Goal: Information Seeking & Learning: Learn about a topic

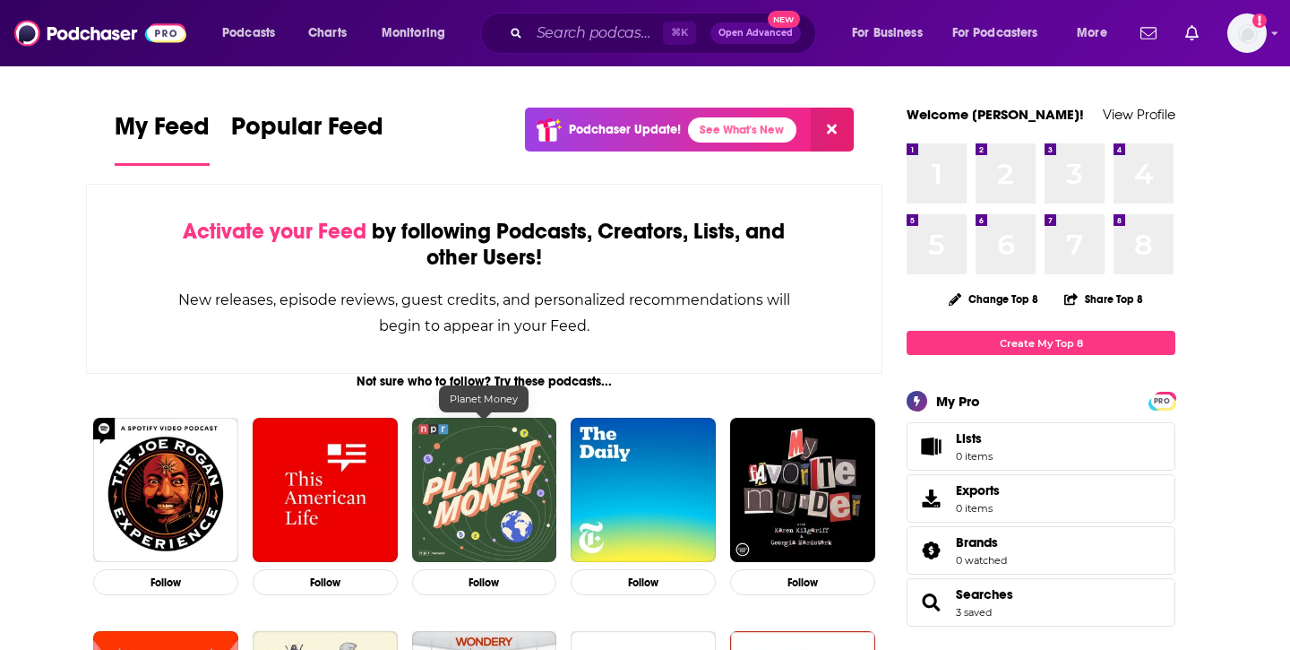
click at [469, 469] on img "Planet Money" at bounding box center [484, 490] width 145 height 145
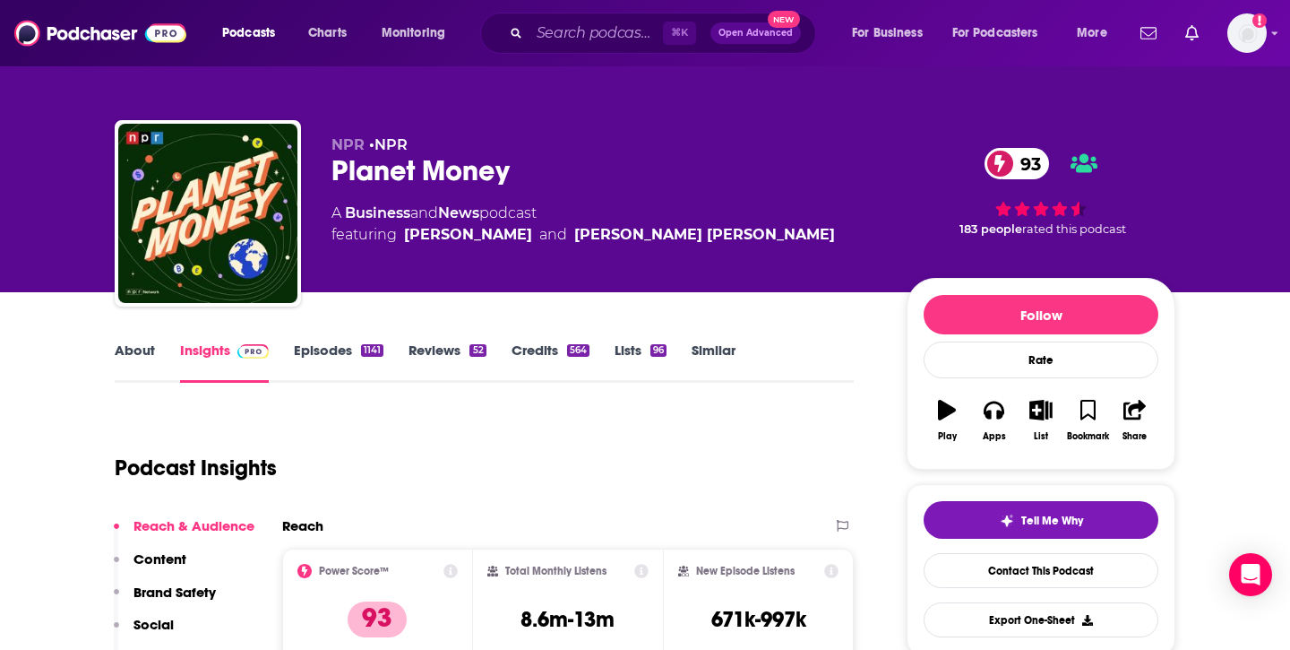
click at [332, 362] on link "Episodes 1141" at bounding box center [339, 361] width 90 height 41
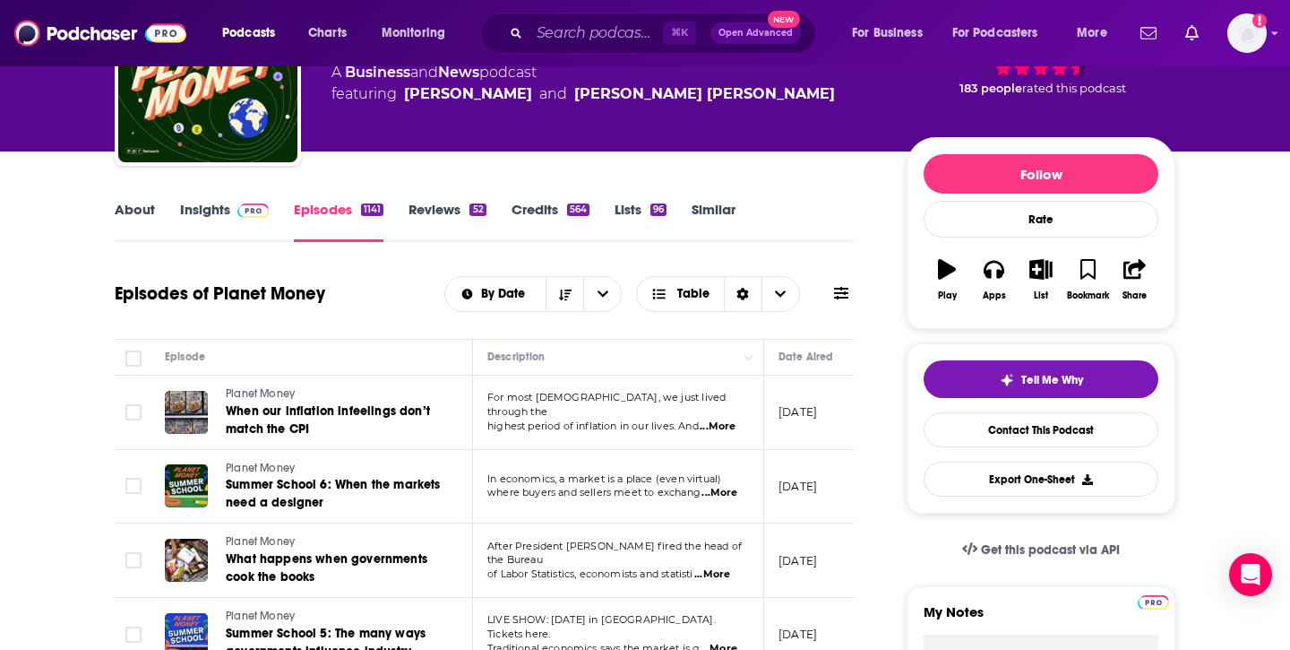
scroll to position [117, 0]
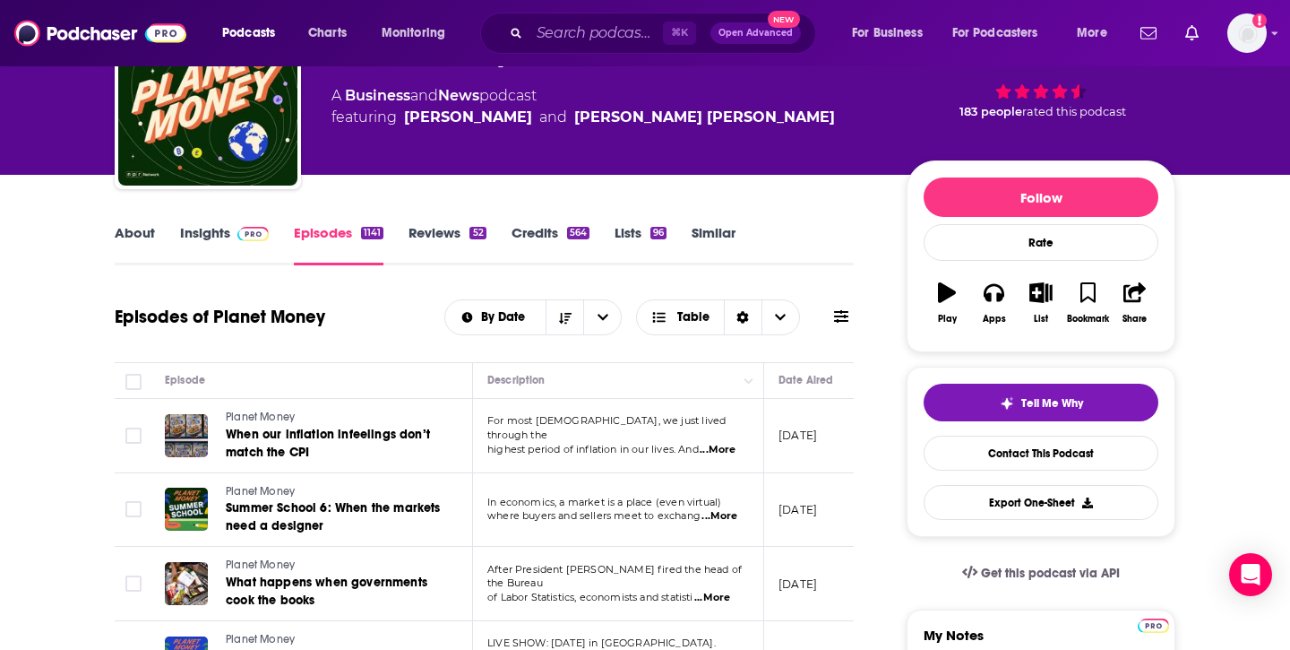
click at [850, 321] on button at bounding box center [841, 316] width 25 height 19
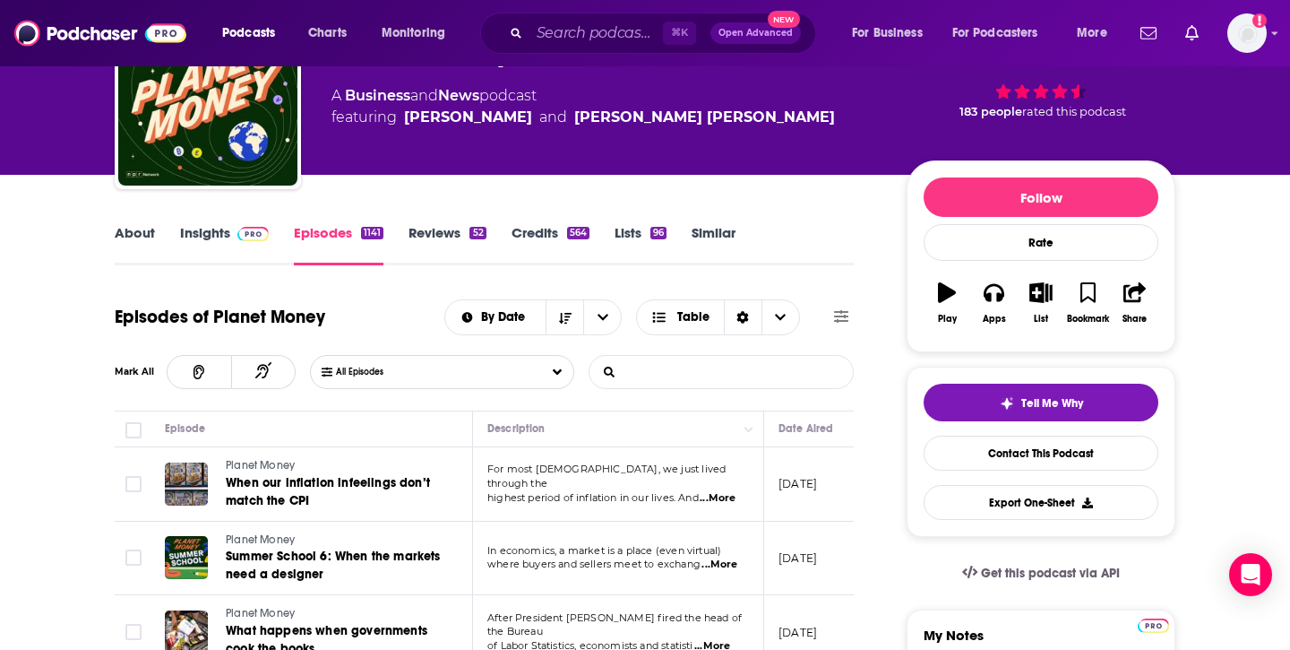
click at [669, 371] on input "List Search Input" at bounding box center [683, 372] width 187 height 32
type input "summer school"
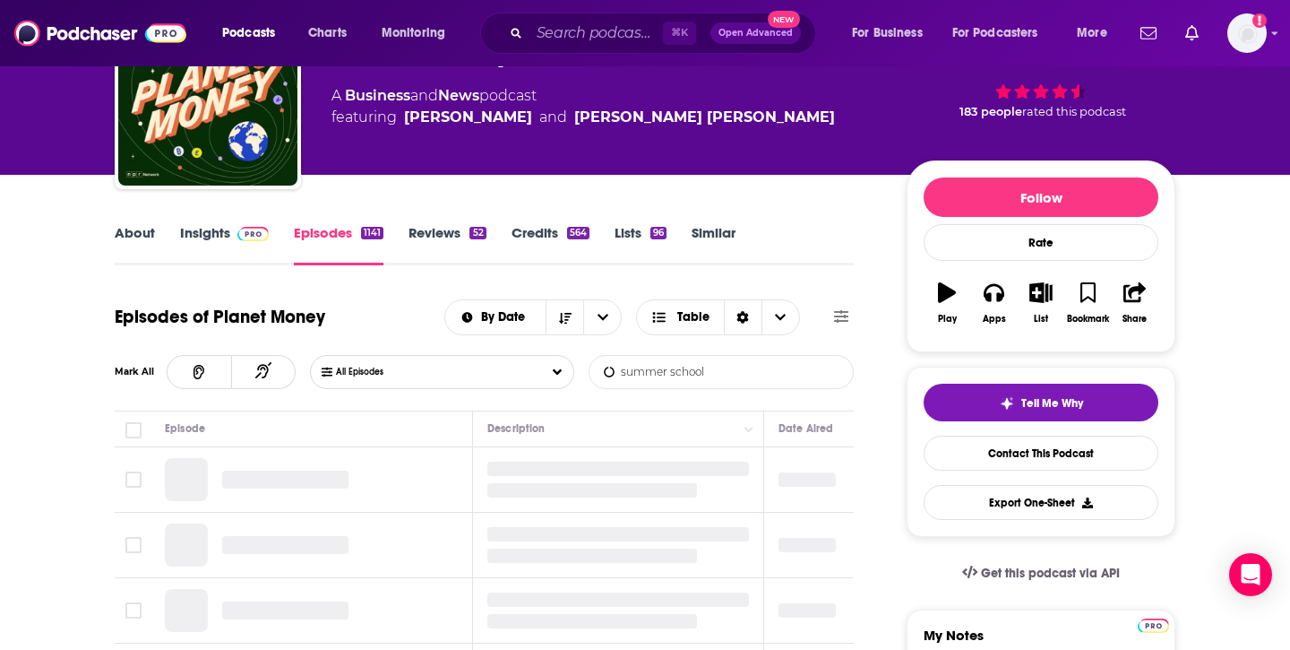
click at [712, 378] on input "summer school" at bounding box center [683, 372] width 187 height 32
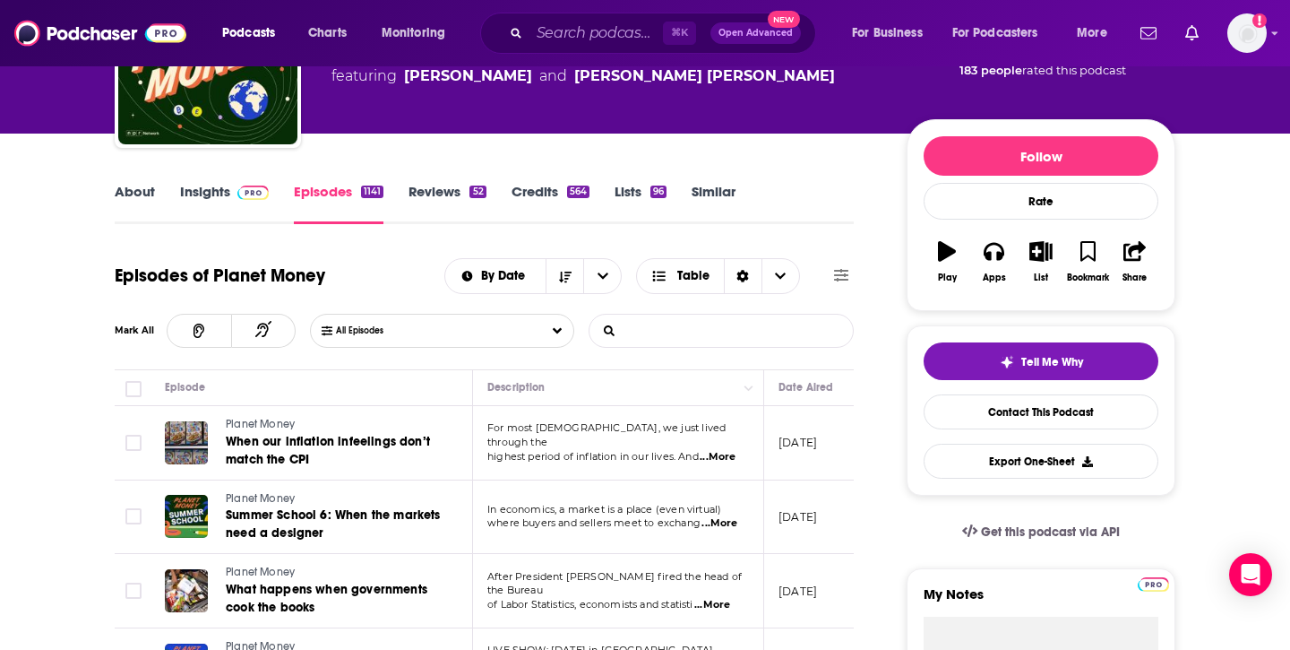
scroll to position [159, 0]
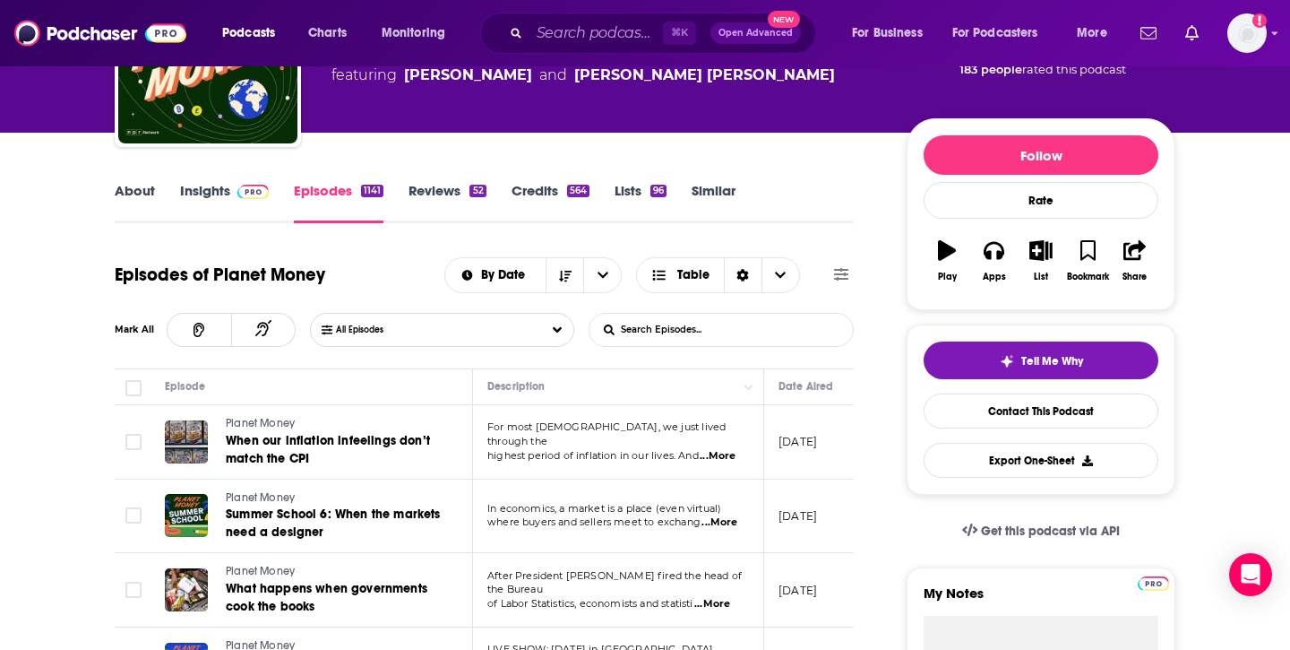
click at [549, 189] on link "Credits 564" at bounding box center [551, 202] width 78 height 41
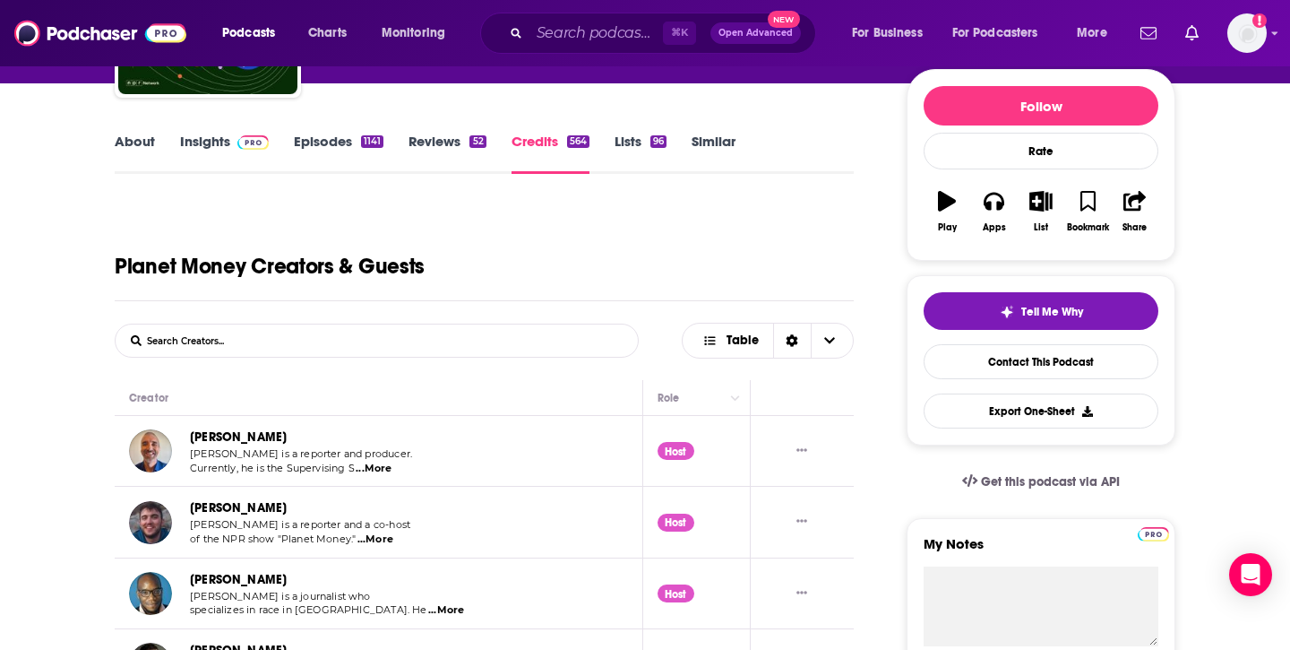
scroll to position [206, 0]
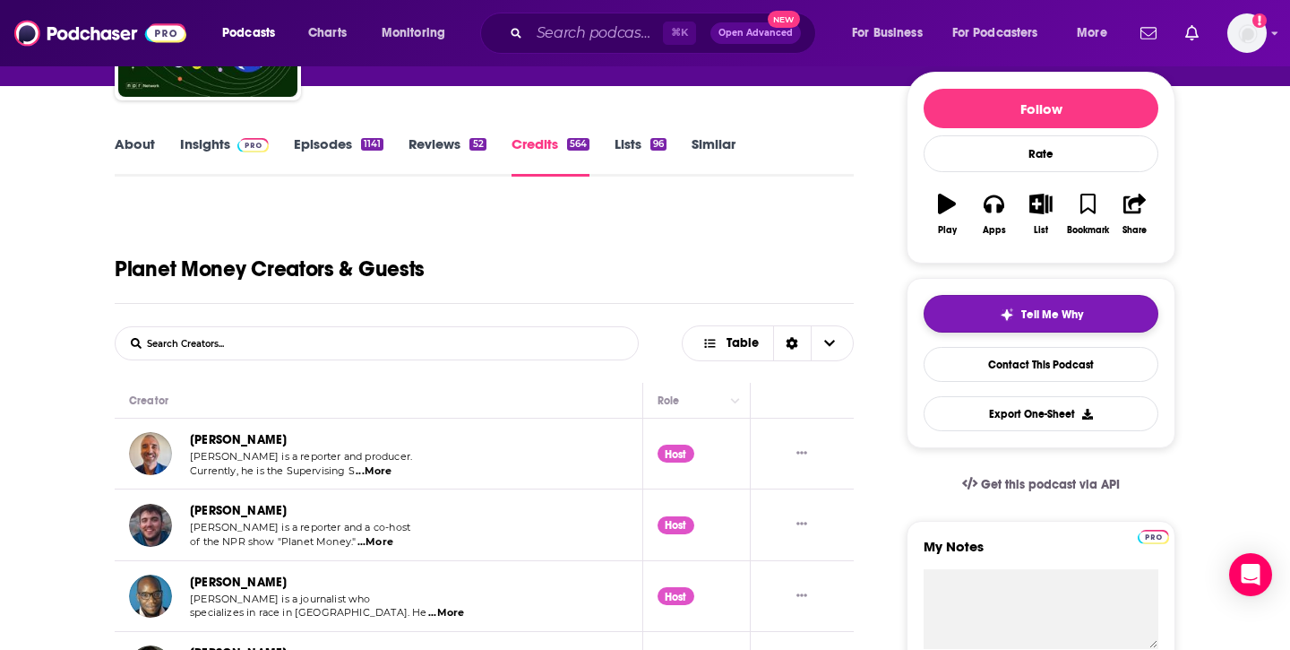
click at [1085, 302] on button "Tell Me Why" at bounding box center [1041, 314] width 235 height 38
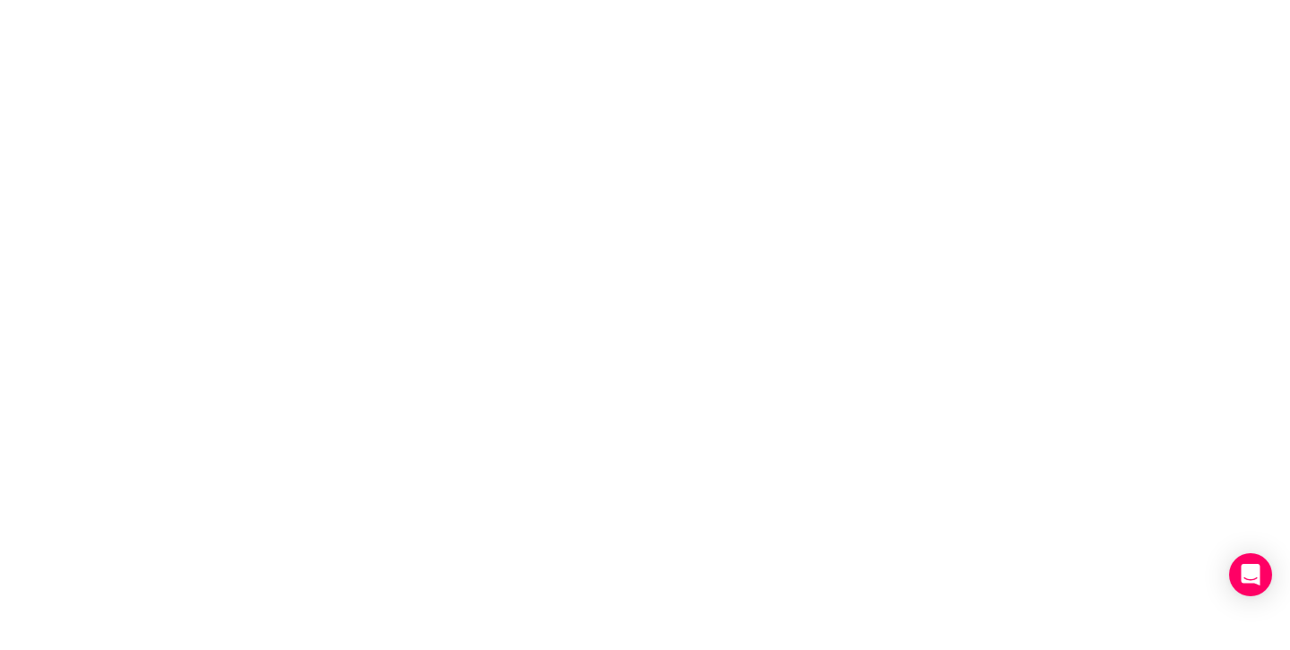
scroll to position [0, 0]
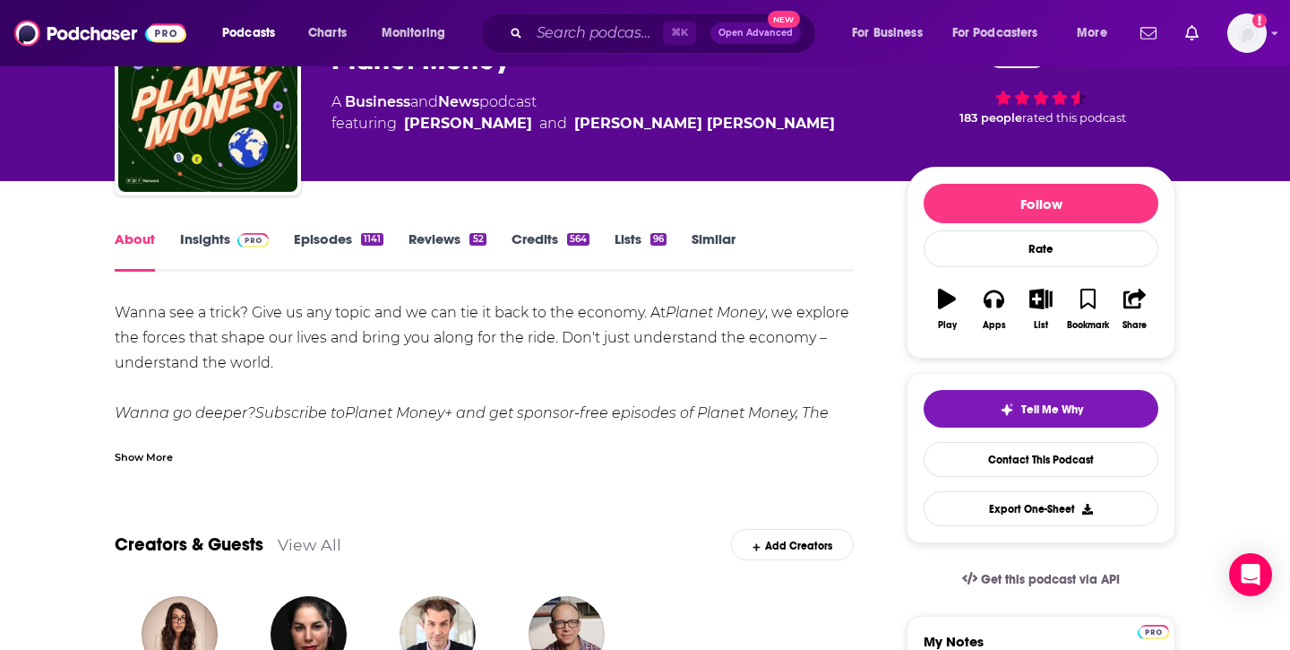
scroll to position [118, 0]
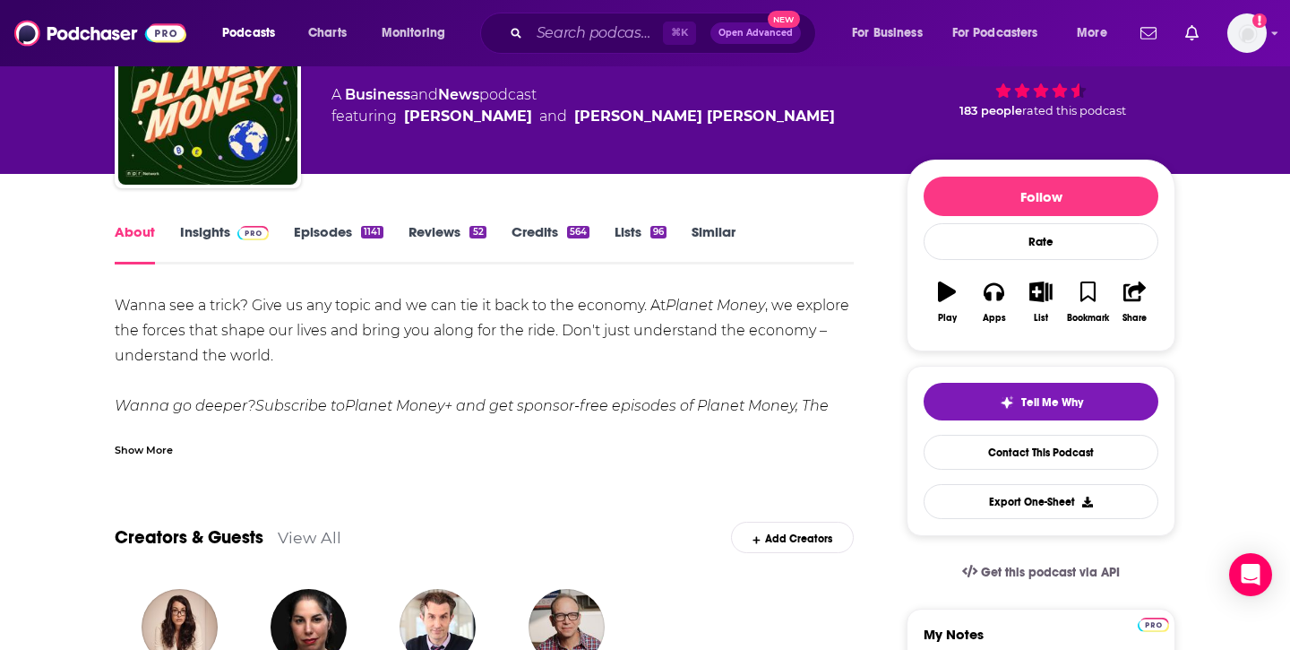
click at [327, 228] on link "Episodes 1141" at bounding box center [339, 243] width 90 height 41
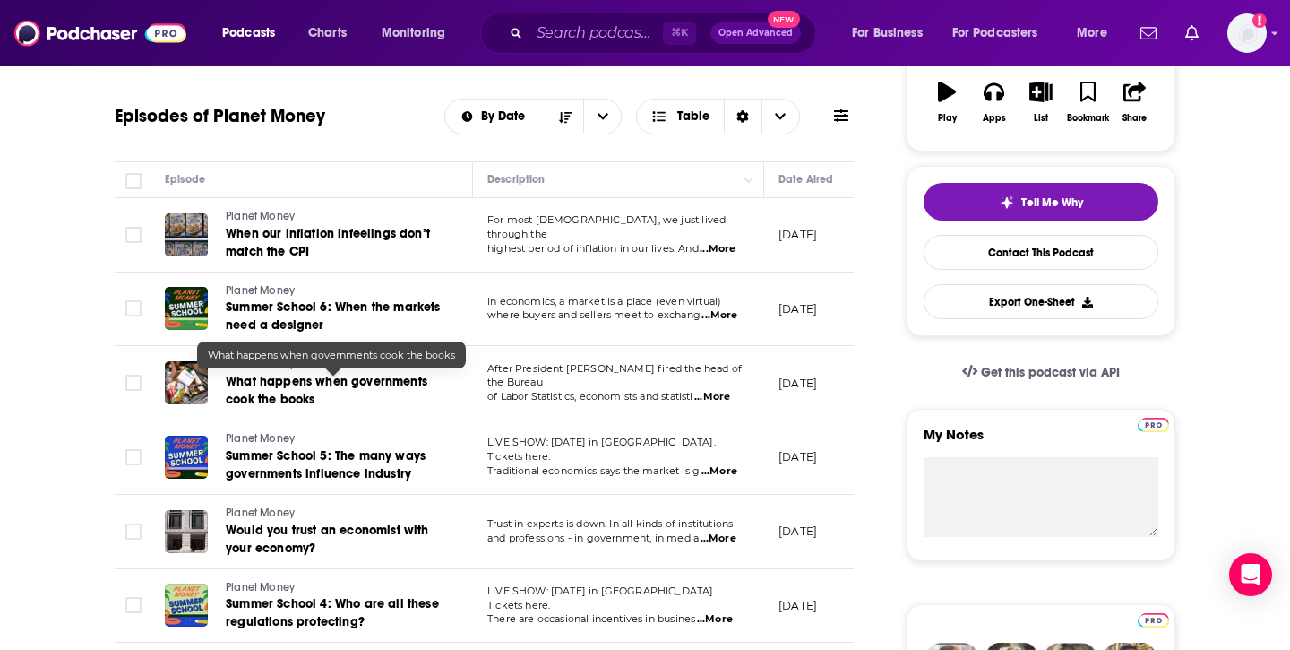
scroll to position [320, 0]
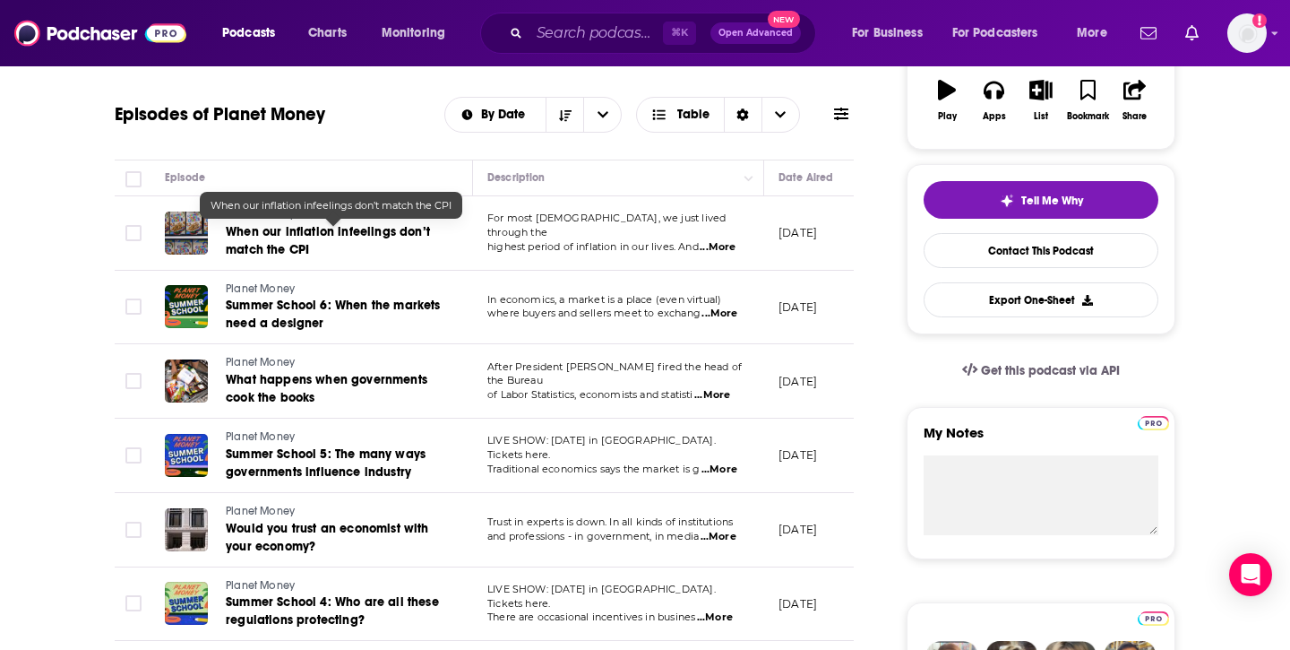
click at [249, 235] on span "When our inflation infeelings don’t match the CPI" at bounding box center [328, 240] width 204 height 33
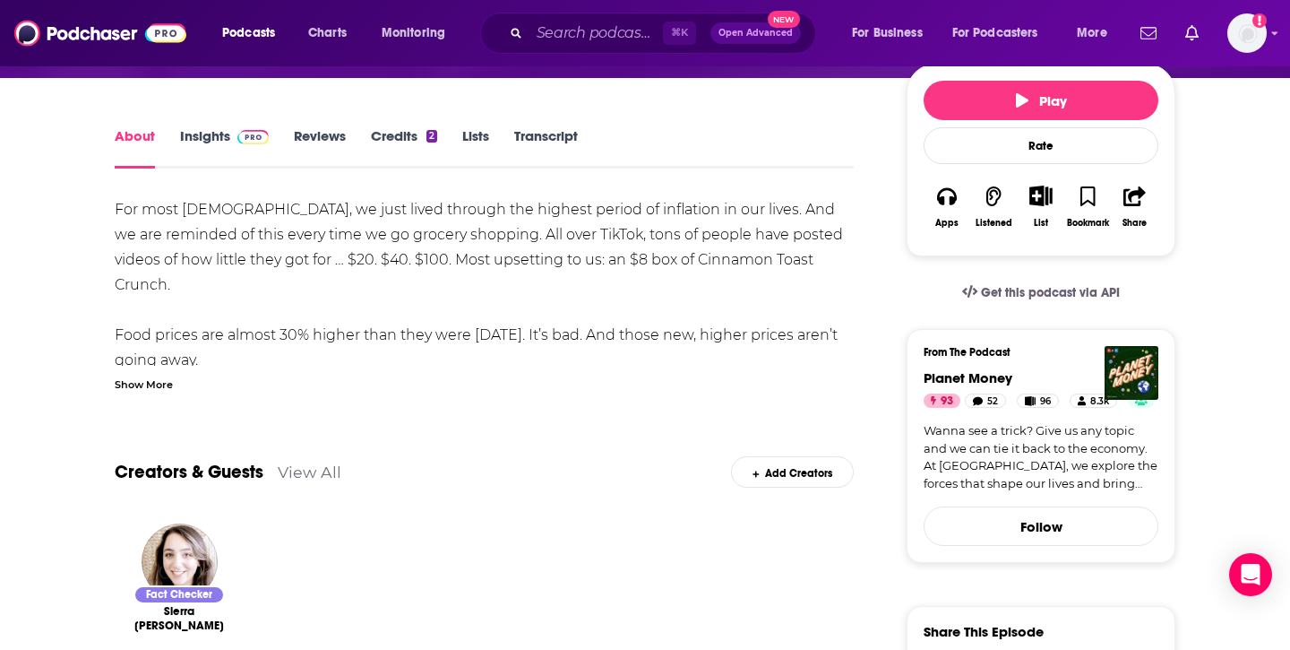
scroll to position [210, 0]
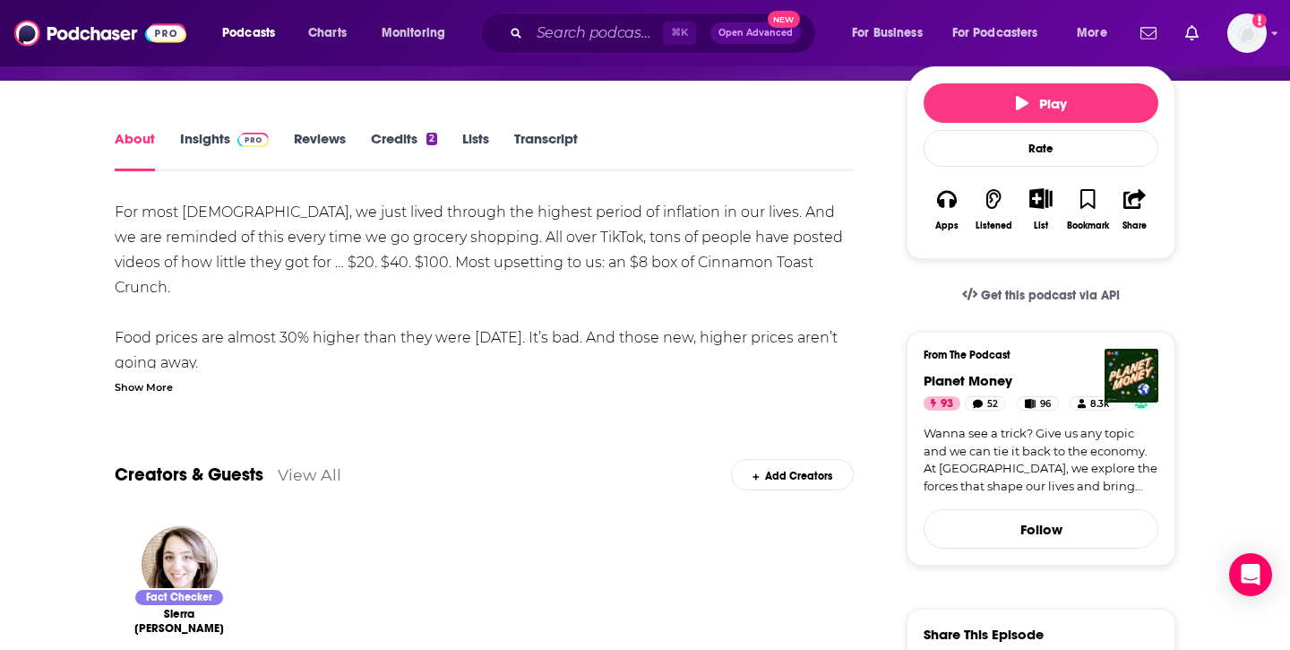
click at [523, 128] on div "About Insights Reviews Credits 2 Lists Transcript" at bounding box center [484, 149] width 739 height 44
click at [529, 136] on link "Transcript" at bounding box center [546, 150] width 64 height 41
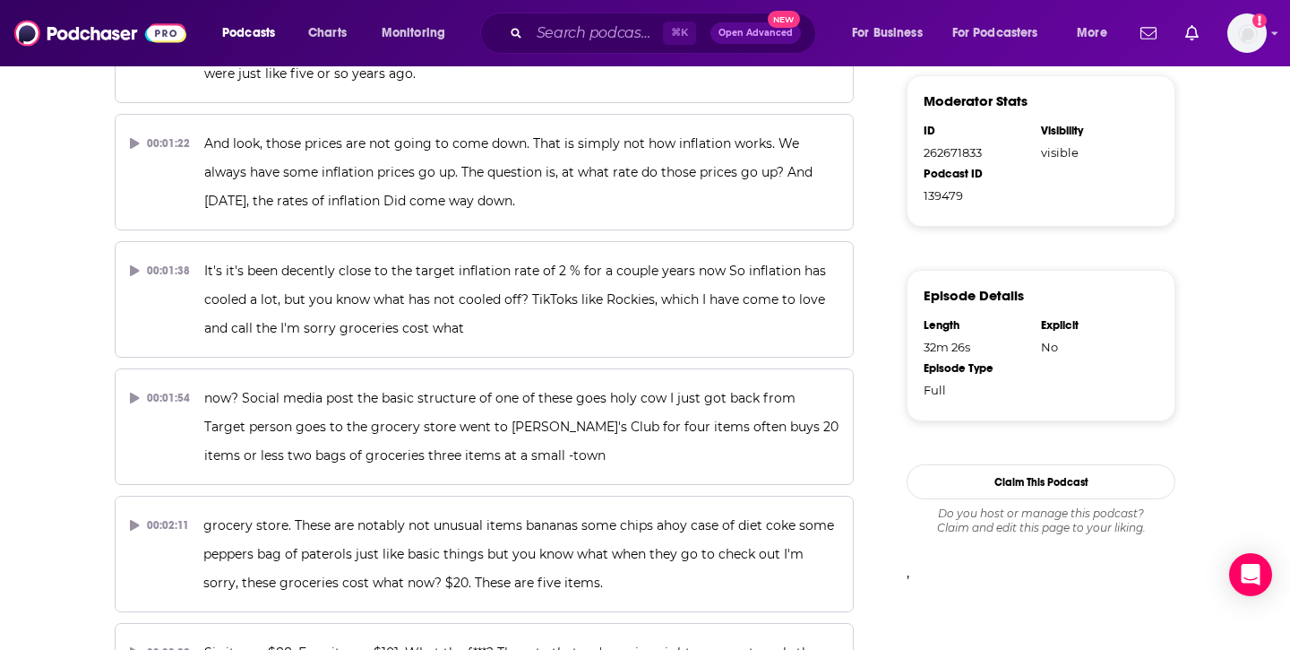
scroll to position [677, 0]
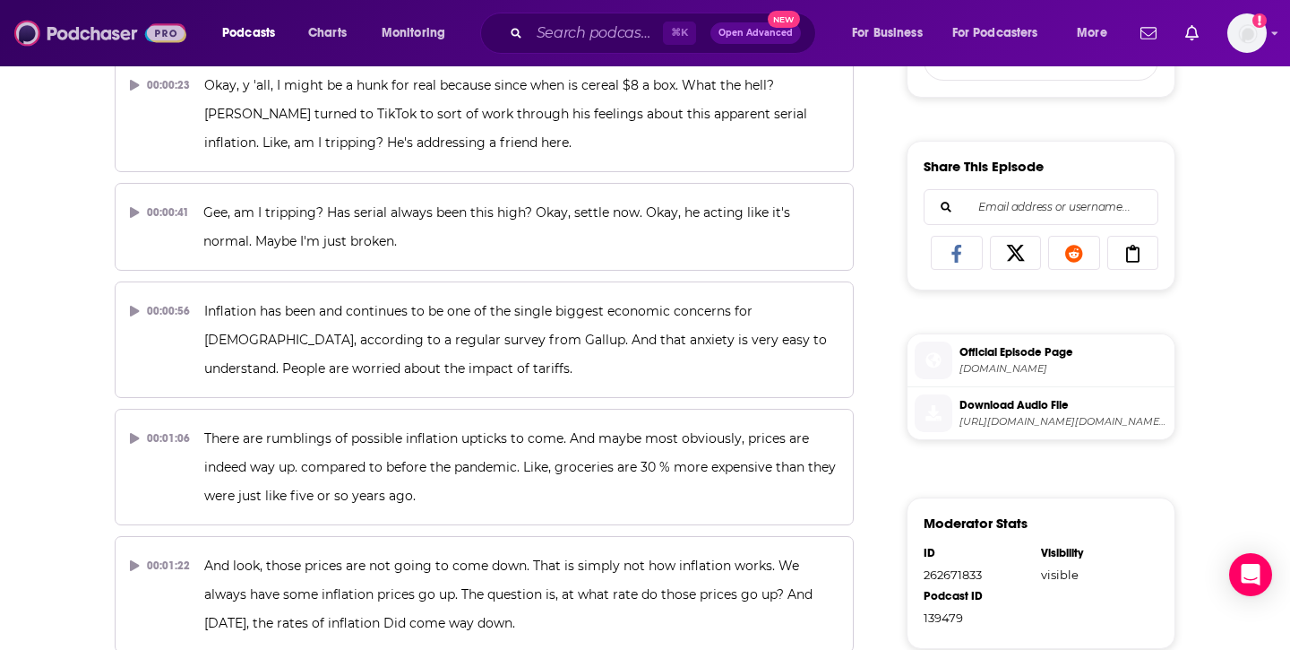
click at [96, 43] on img at bounding box center [100, 33] width 172 height 34
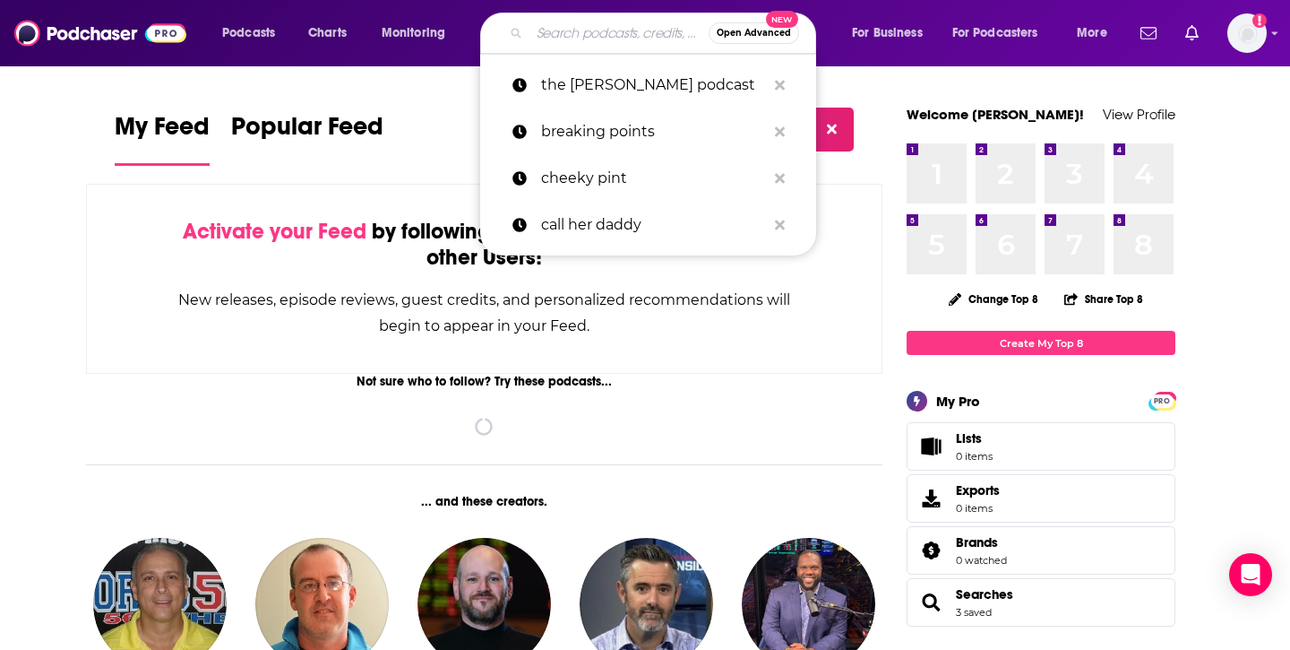
click at [574, 29] on input "Search podcasts, credits, & more..." at bounding box center [619, 33] width 179 height 29
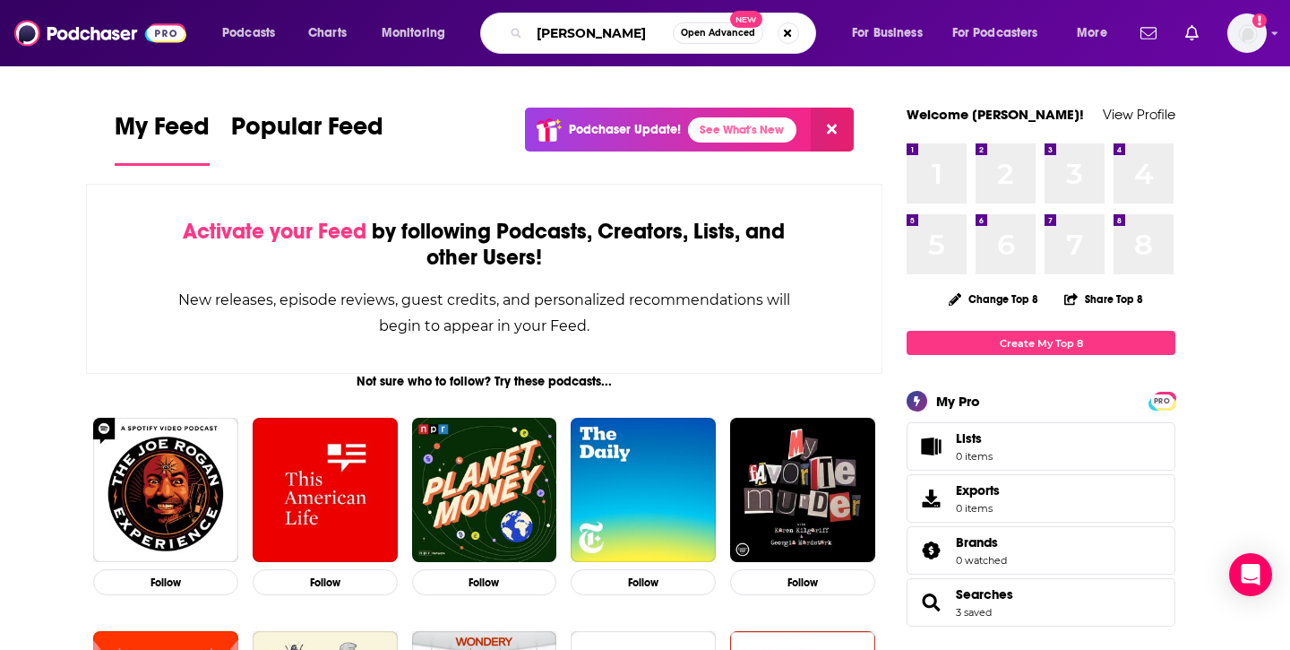
type input "[PERSON_NAME]"
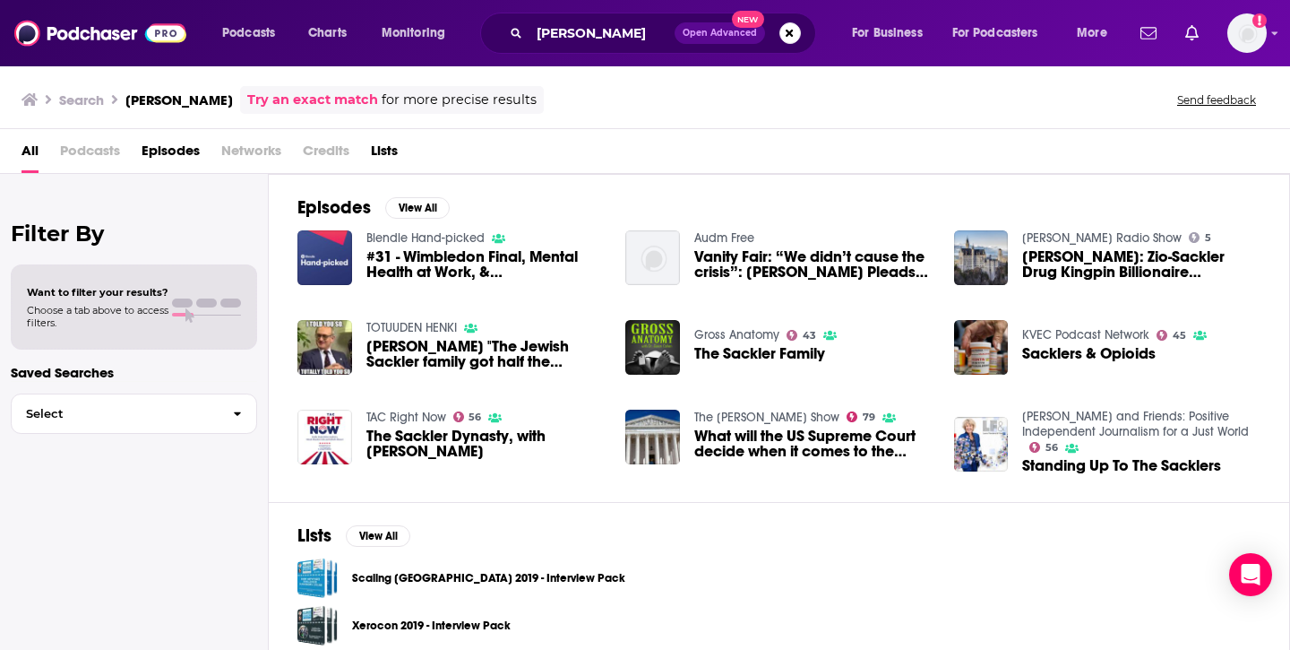
click at [179, 146] on span "Episodes" at bounding box center [171, 154] width 58 height 37
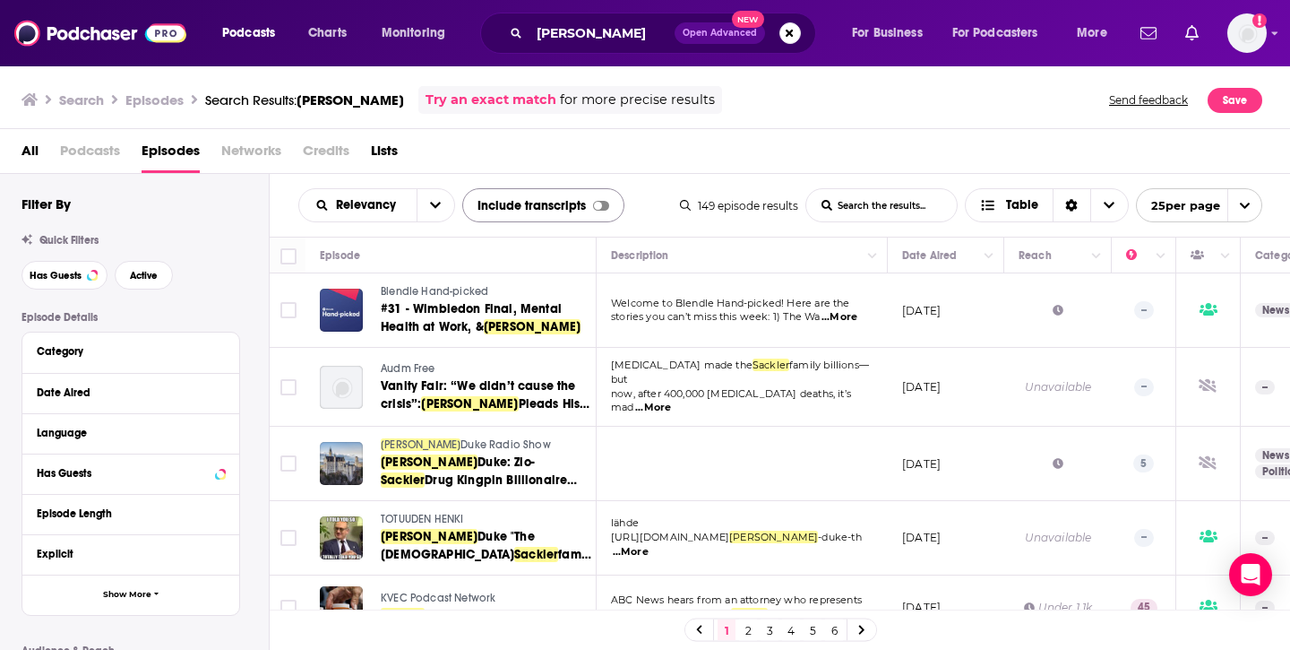
click at [599, 204] on div at bounding box center [598, 206] width 8 height 8
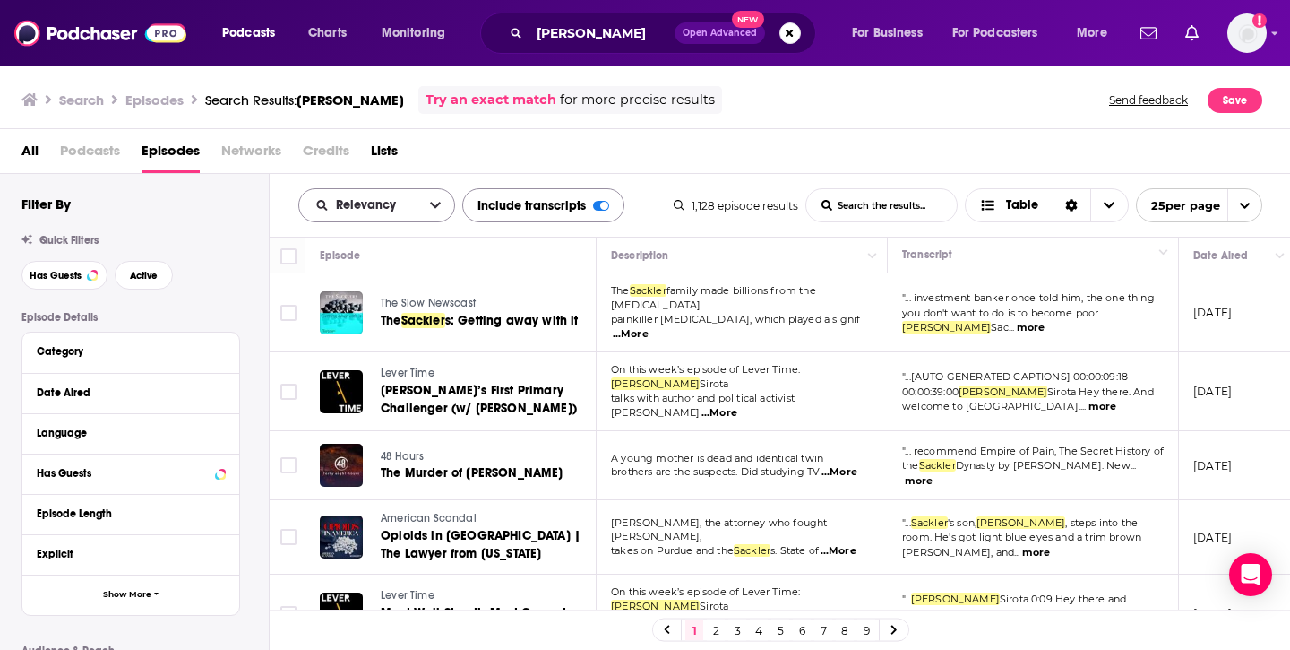
click at [440, 208] on icon "open menu" at bounding box center [435, 205] width 11 height 13
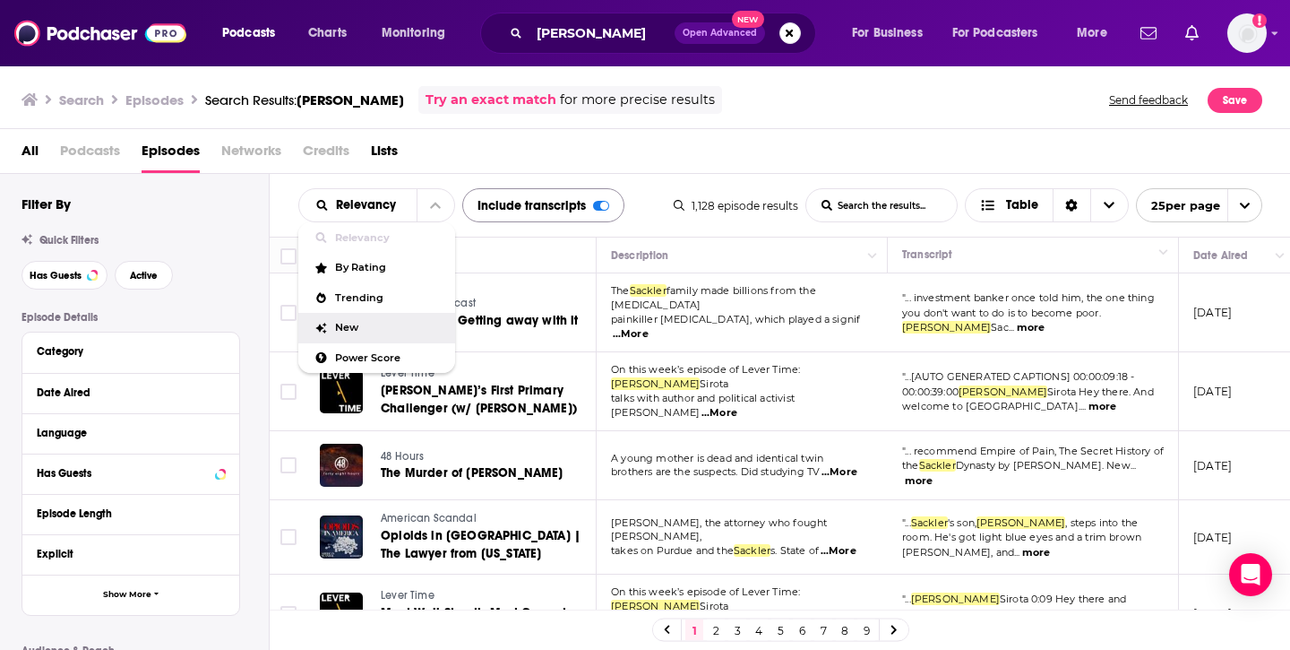
click at [381, 337] on div "New" at bounding box center [376, 328] width 157 height 30
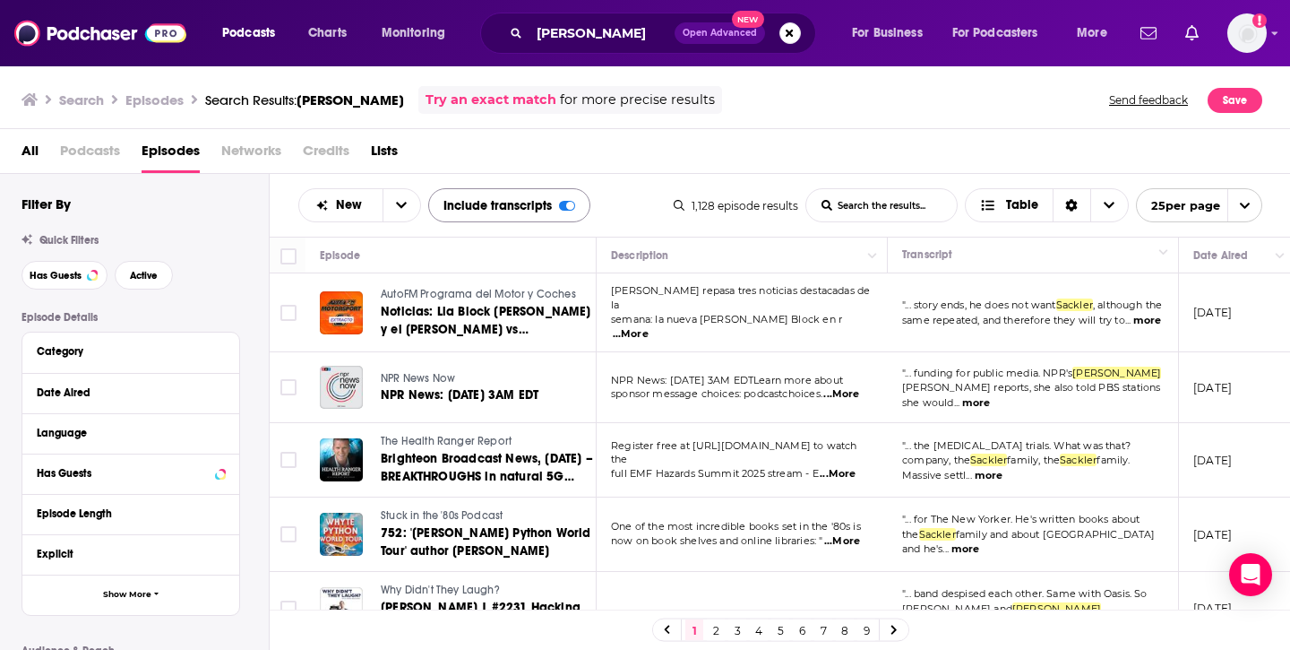
click at [314, 99] on span "[PERSON_NAME]" at bounding box center [351, 99] width 108 height 17
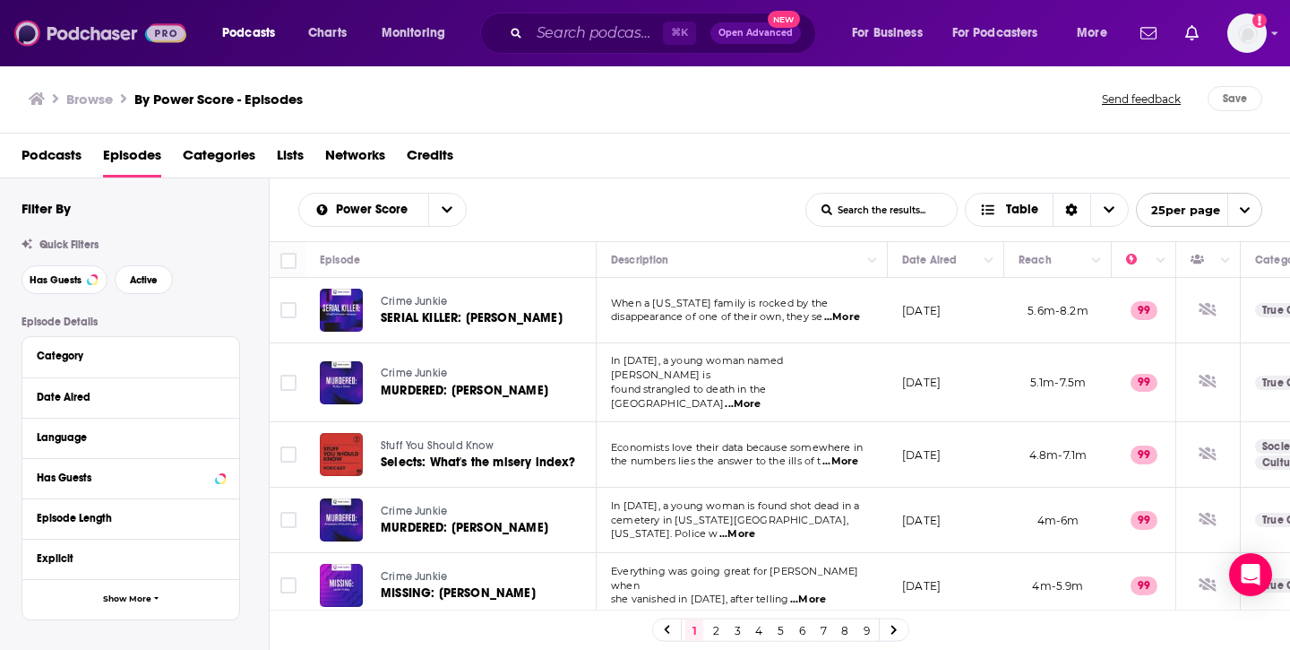
click at [104, 34] on img at bounding box center [100, 33] width 172 height 34
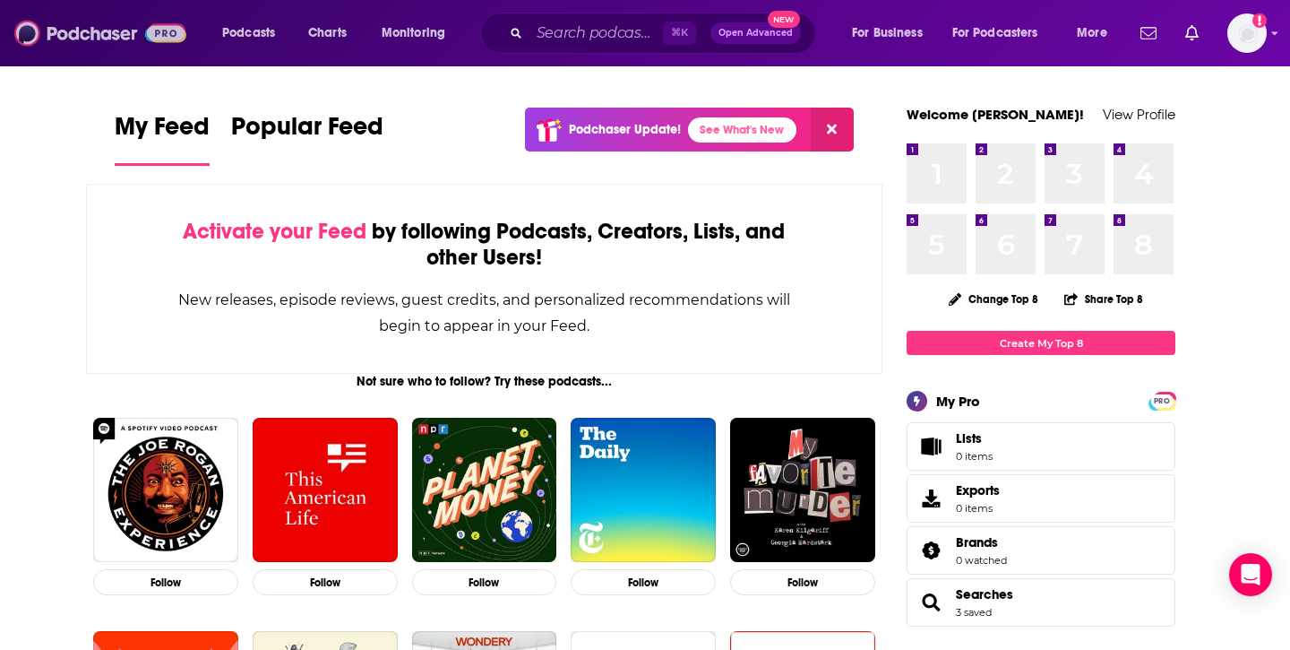
click at [97, 32] on img at bounding box center [100, 33] width 172 height 34
click at [264, 32] on span "Podcasts" at bounding box center [248, 33] width 53 height 25
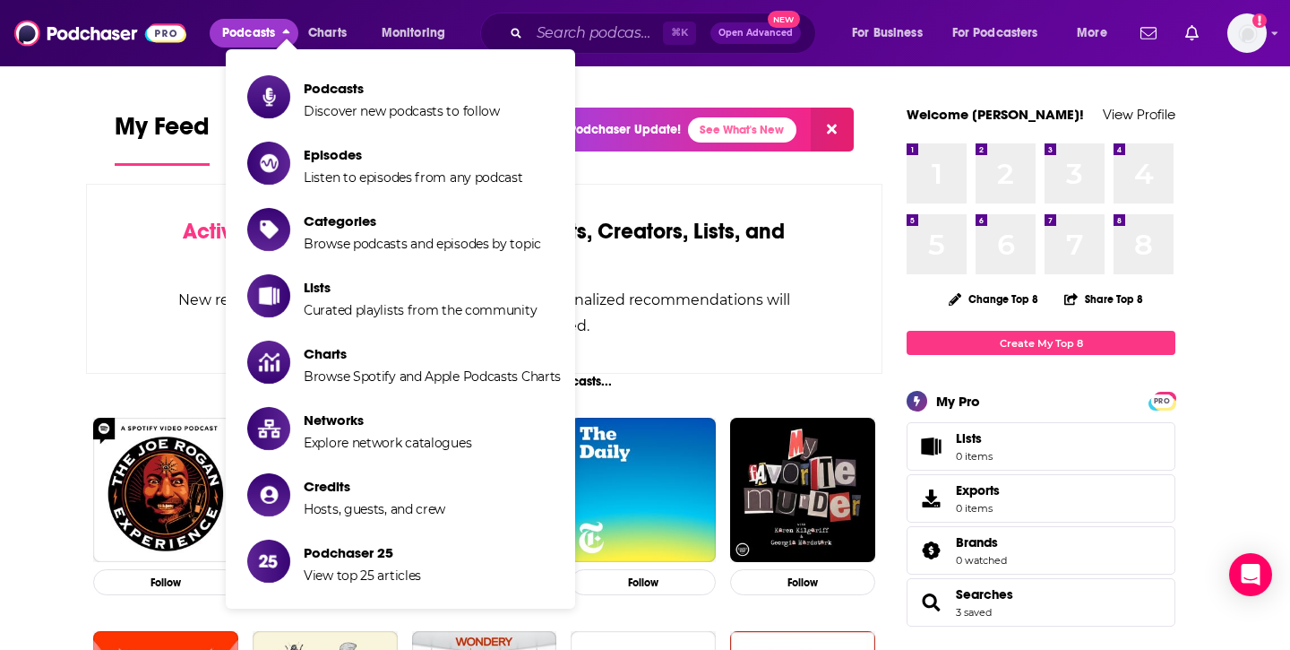
click at [332, 93] on span "Podcasts" at bounding box center [402, 88] width 196 height 17
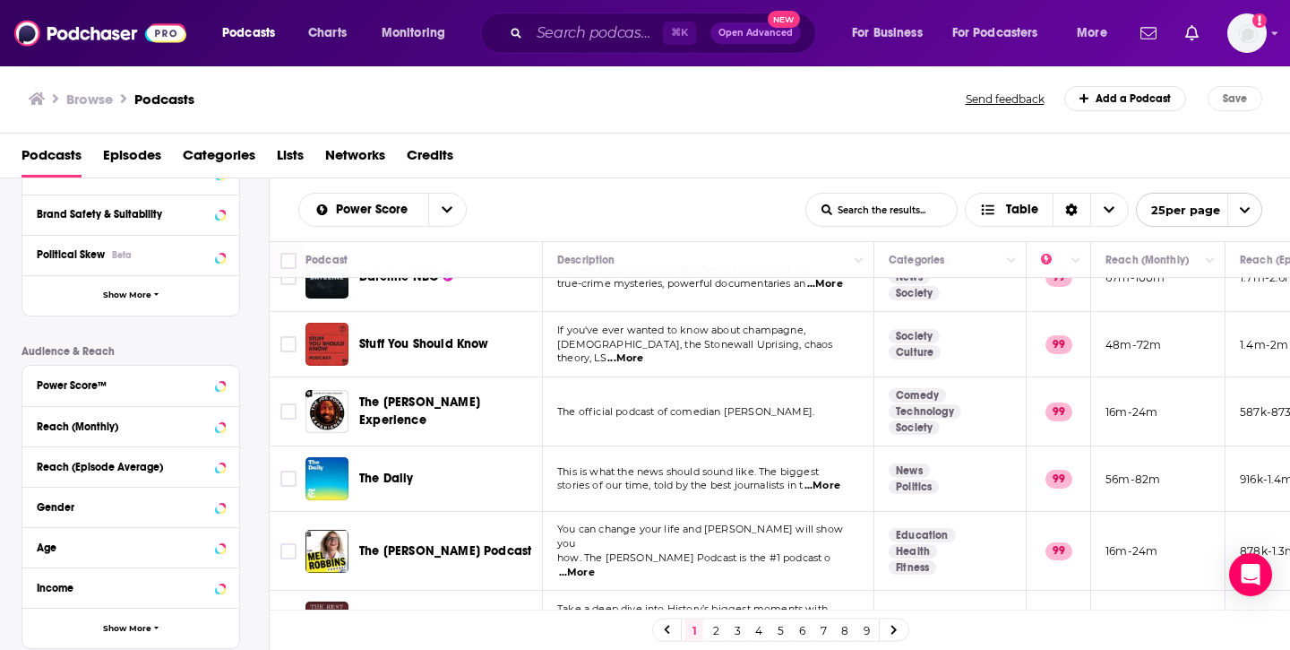
scroll to position [385, 0]
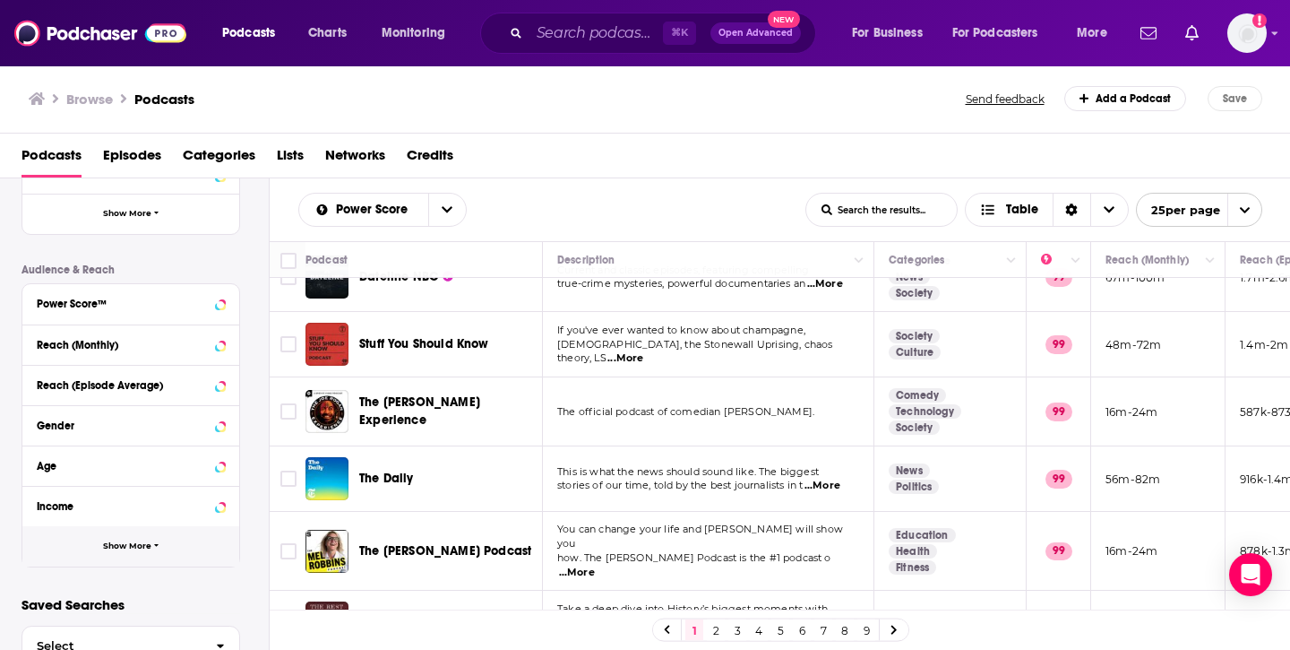
click at [157, 544] on icon "button" at bounding box center [156, 545] width 5 height 8
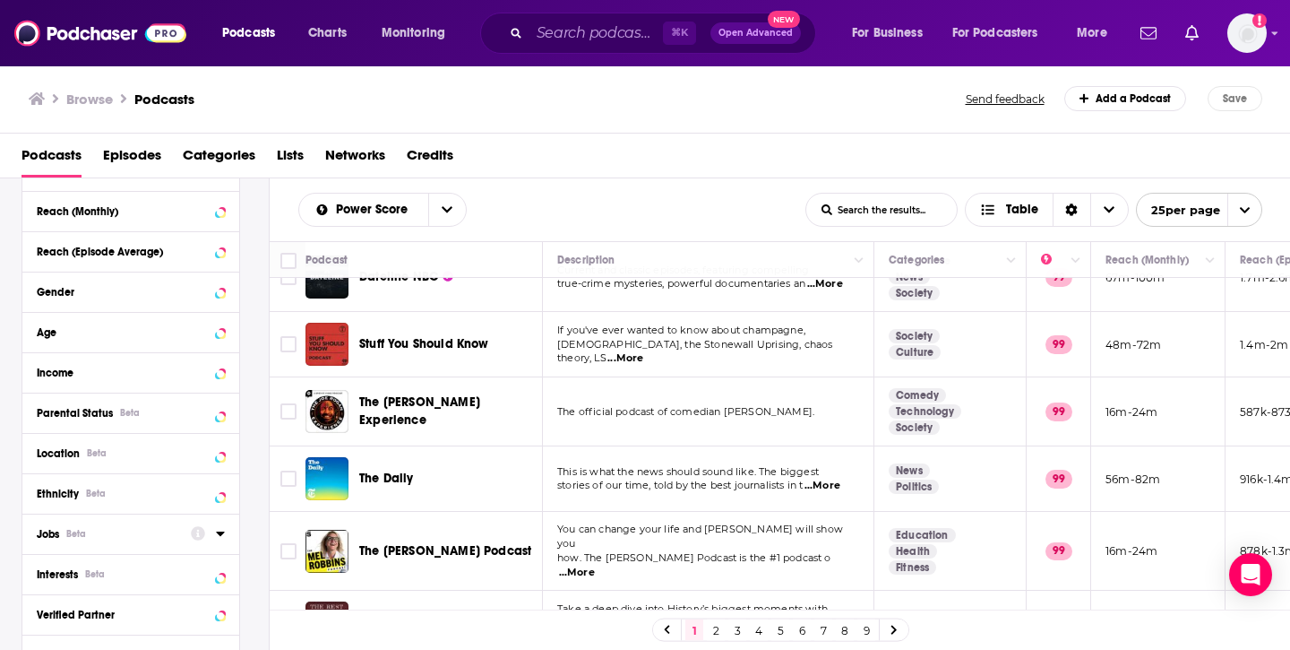
scroll to position [577, 0]
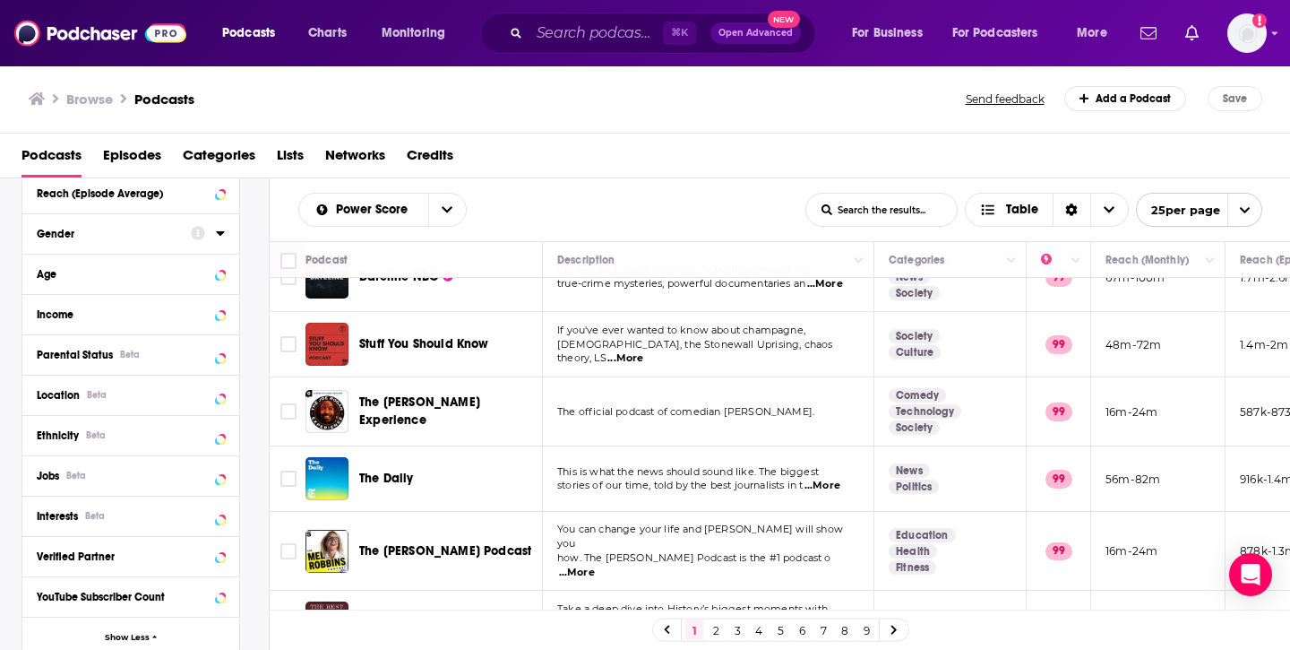
click at [217, 237] on icon at bounding box center [220, 233] width 9 height 14
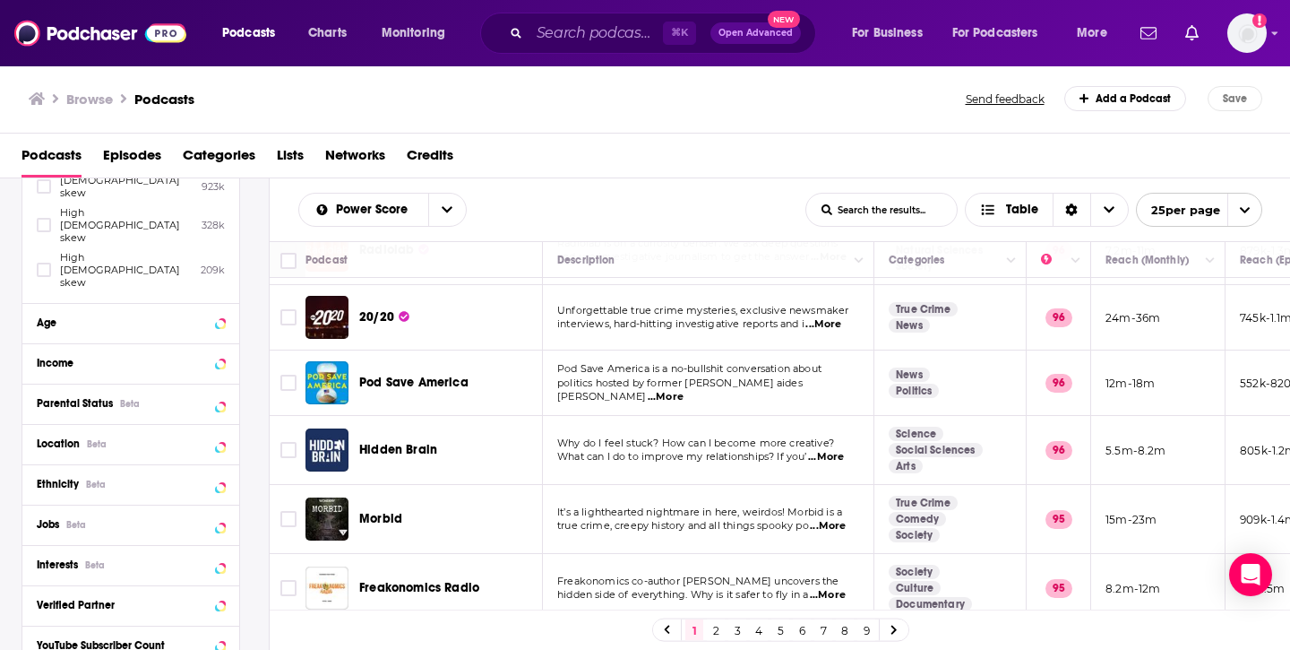
scroll to position [1353, 0]
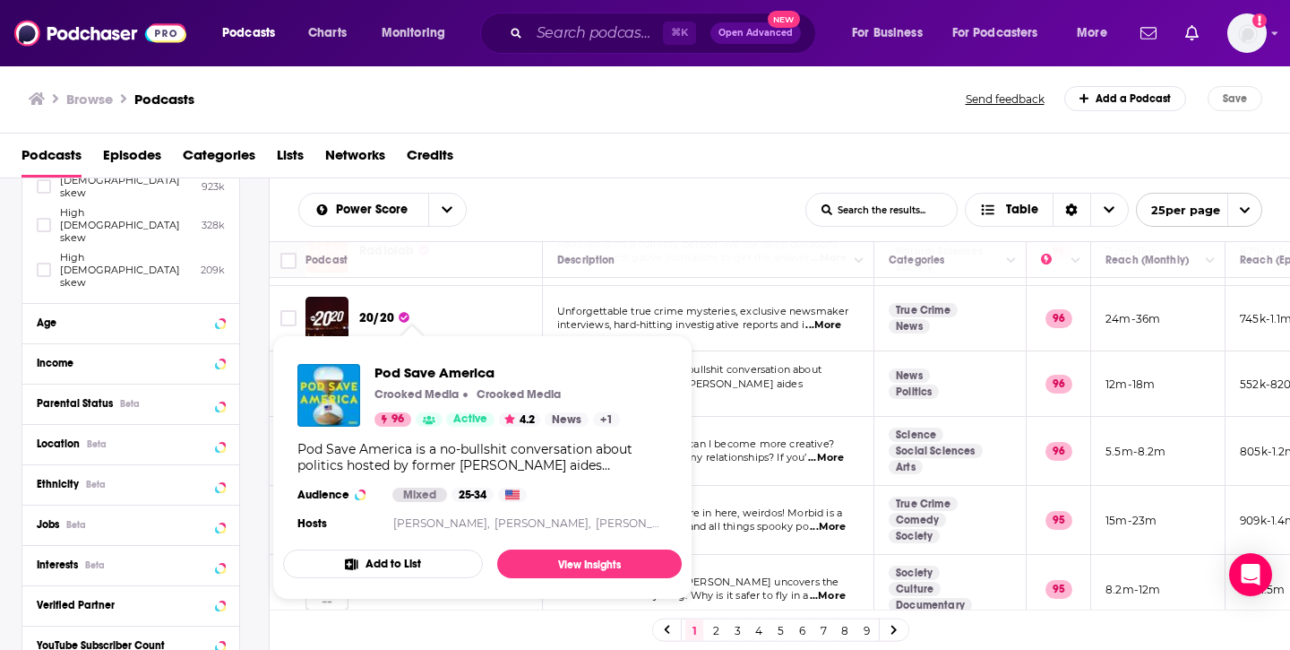
click at [392, 375] on span "Pod Save America" at bounding box center [497, 372] width 245 height 17
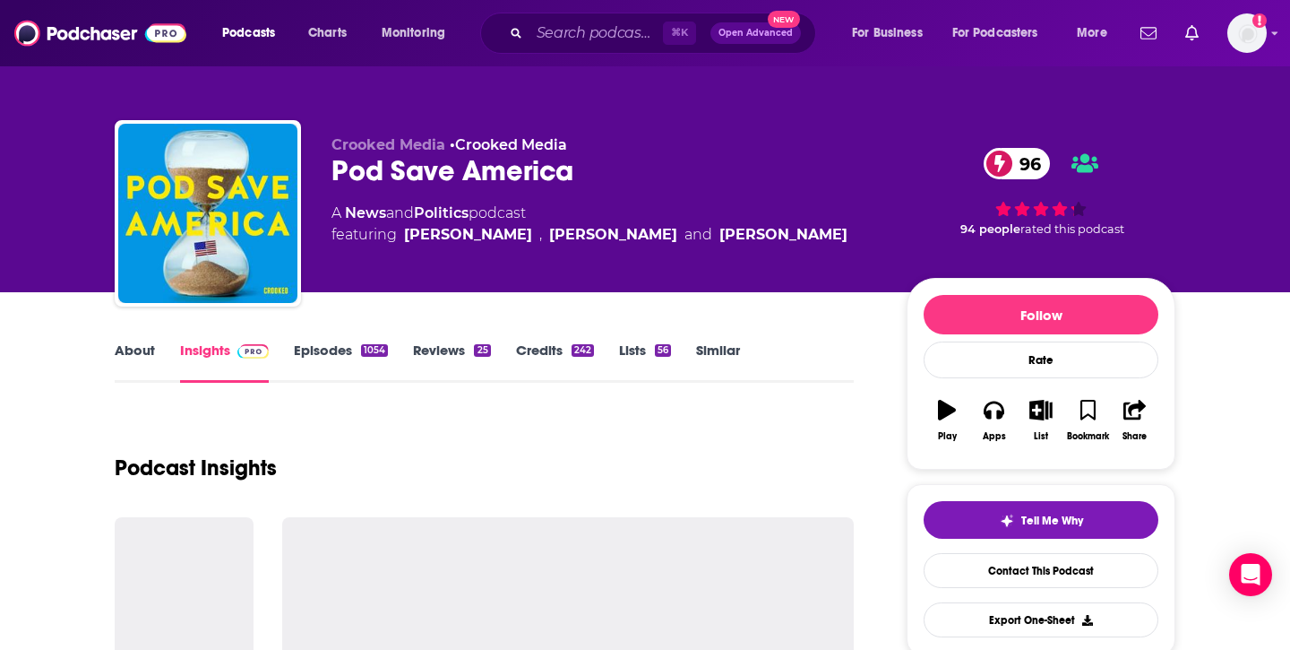
click at [142, 350] on link "About" at bounding box center [135, 361] width 40 height 41
